Goal: Find specific page/section: Find specific page/section

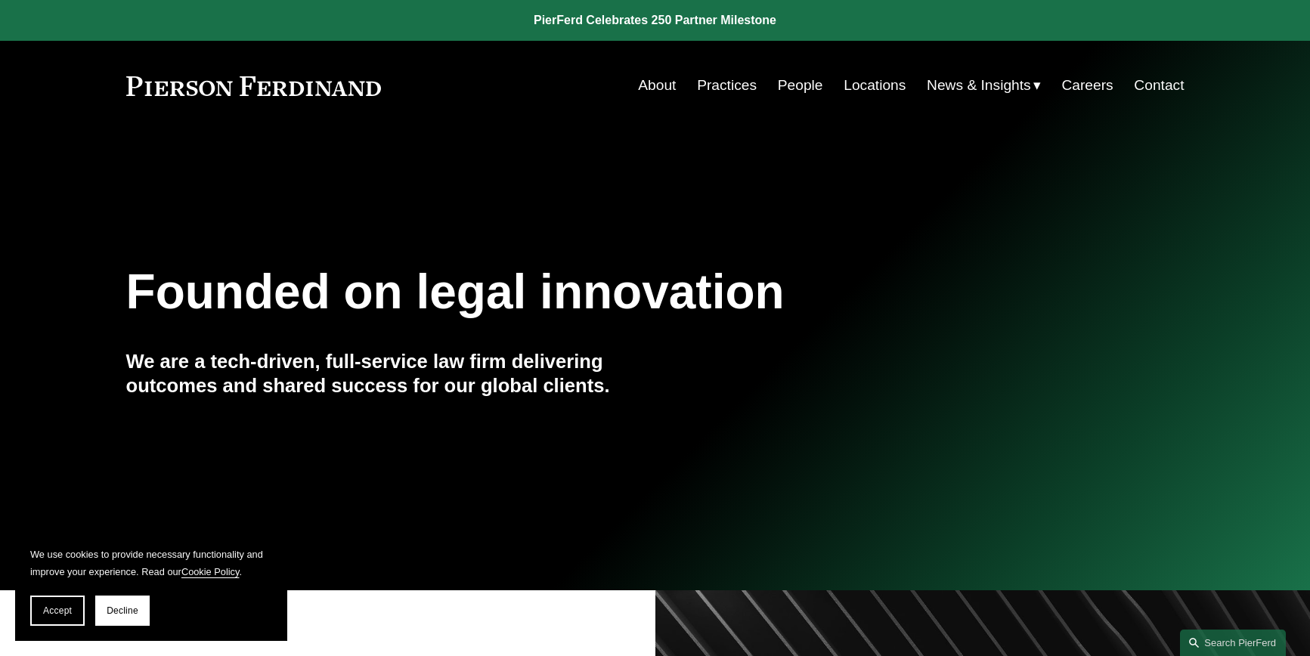
click at [875, 89] on link "Locations" at bounding box center [875, 85] width 62 height 29
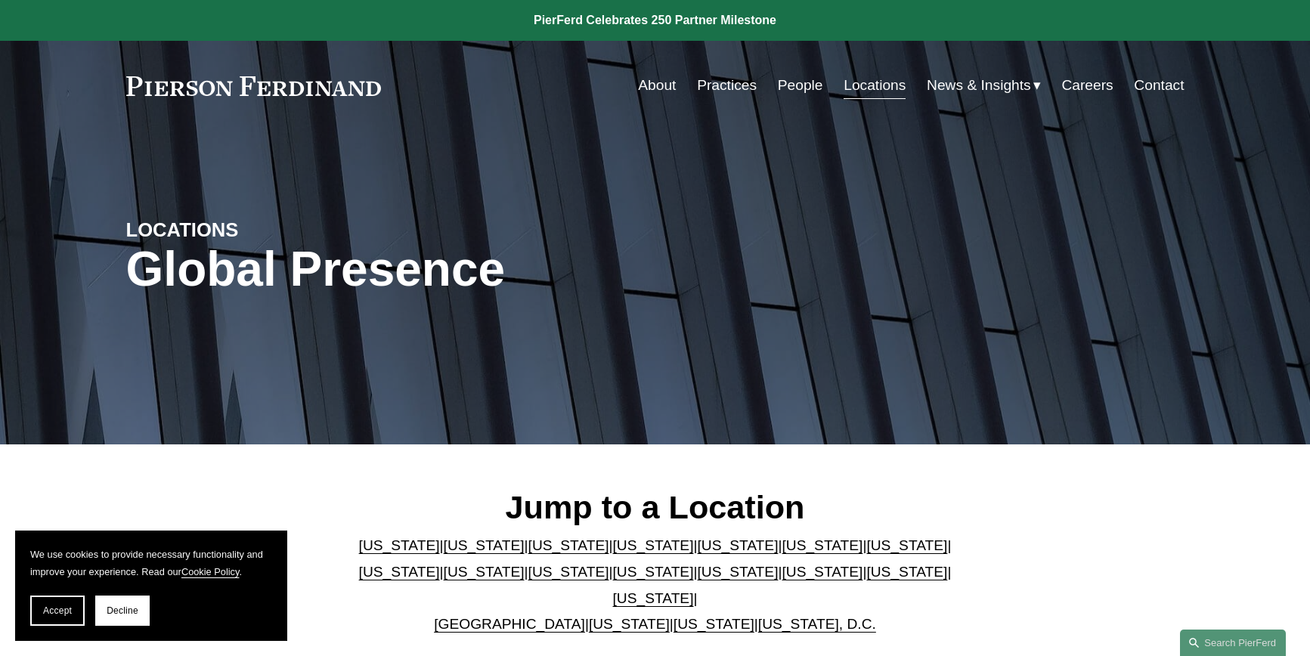
click at [676, 17] on link at bounding box center [655, 20] width 1310 height 41
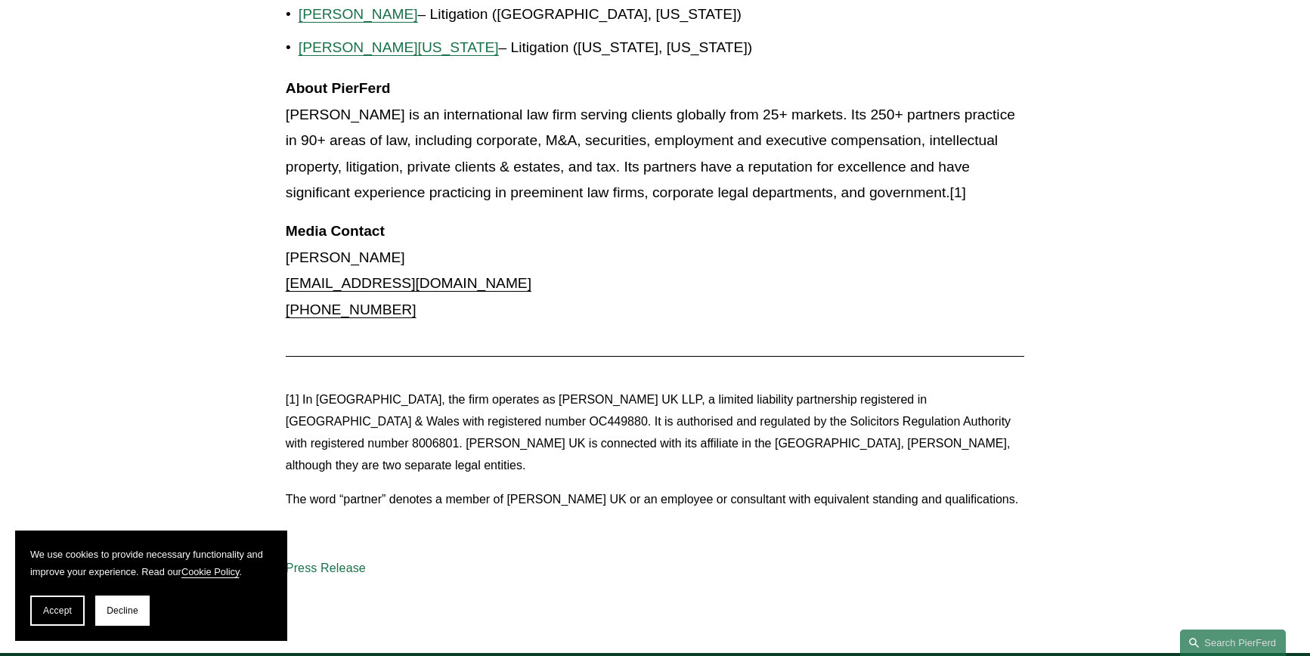
scroll to position [1890, 0]
